Goal: Find specific page/section: Find specific page/section

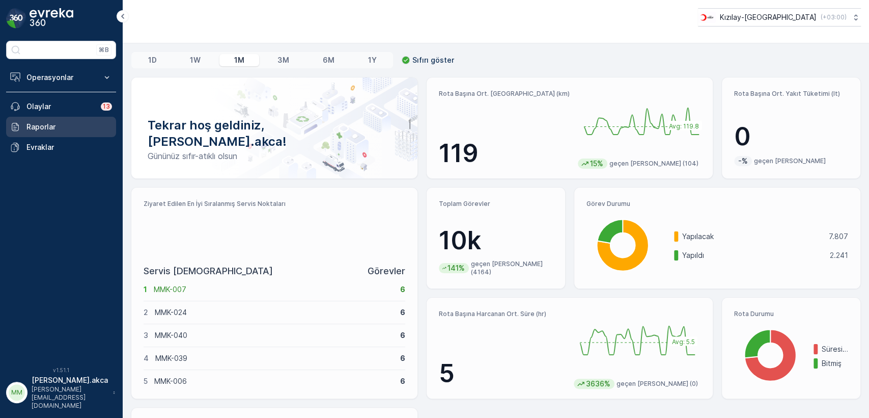
click at [49, 130] on p "Raporlar" at bounding box center [69, 127] width 86 height 10
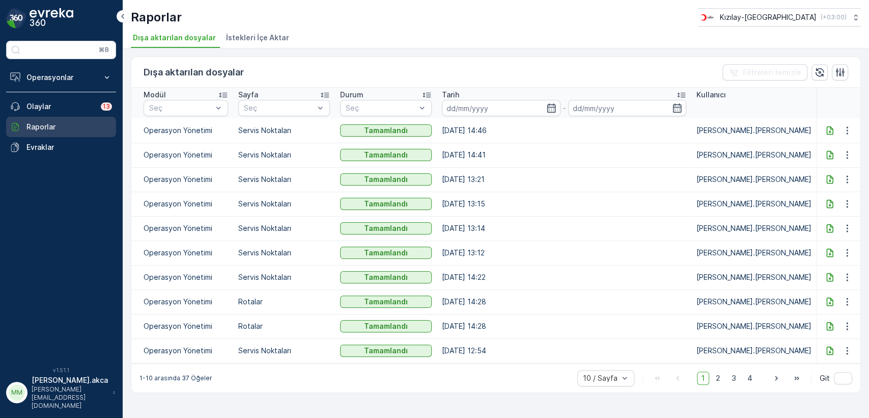
click at [57, 125] on p "Raporlar" at bounding box center [69, 127] width 86 height 10
click at [258, 37] on span "İstekleri İçe Aktar" at bounding box center [257, 38] width 63 height 10
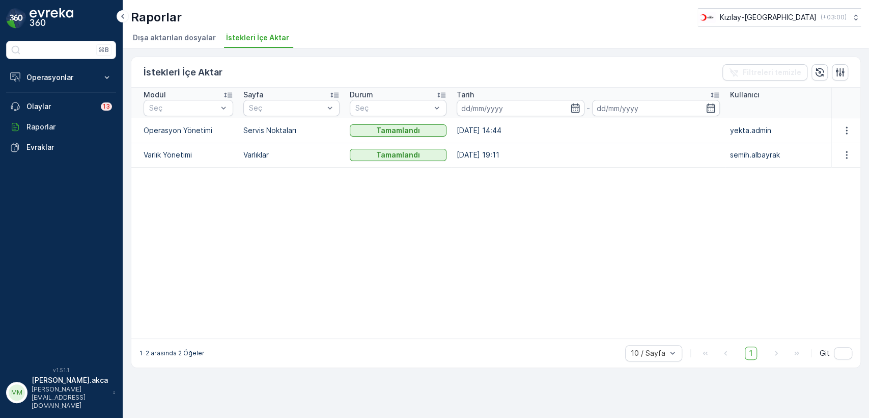
click at [180, 39] on span "Dışa aktarılan dosyalar" at bounding box center [174, 38] width 83 height 10
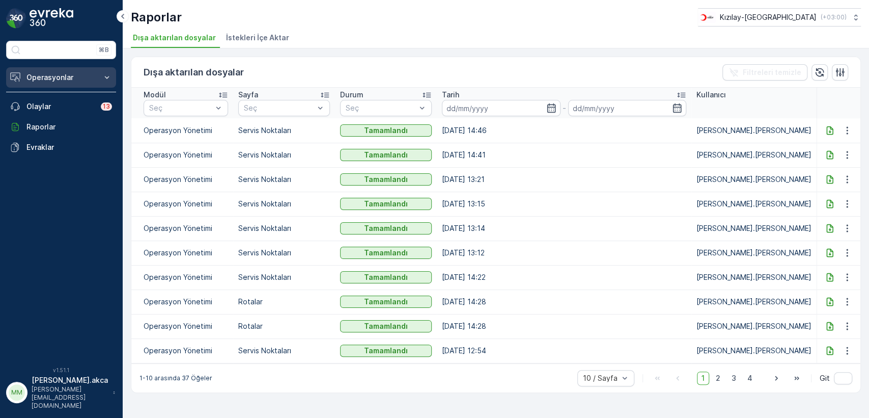
click at [75, 74] on p "Operasyonlar" at bounding box center [60, 77] width 69 height 10
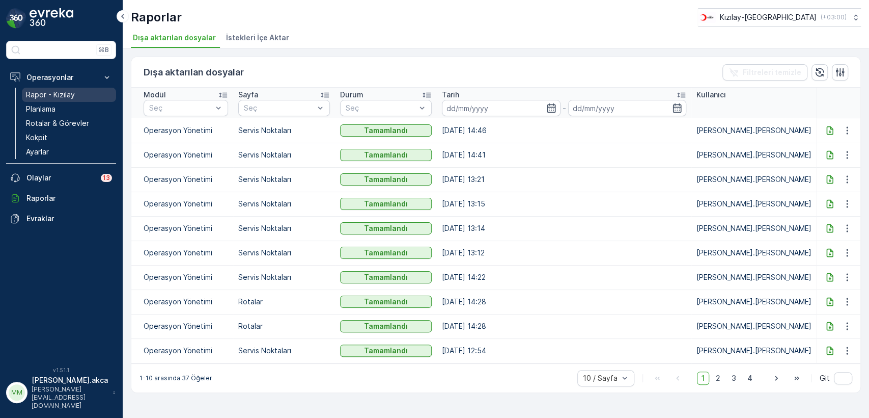
click at [71, 93] on p "Rapor - Kızılay" at bounding box center [50, 95] width 49 height 10
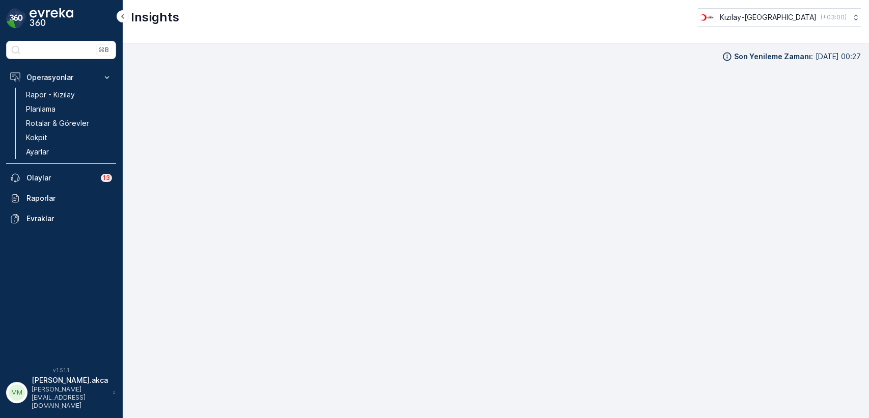
scroll to position [10, 0]
